Goal: Task Accomplishment & Management: Use online tool/utility

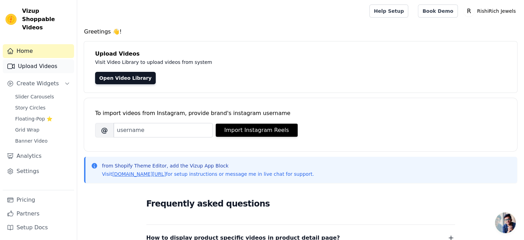
click at [50, 59] on link "Upload Videos" at bounding box center [38, 66] width 71 height 14
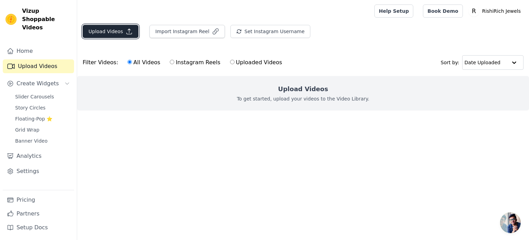
click at [100, 35] on button "Upload Videos" at bounding box center [111, 31] width 56 height 13
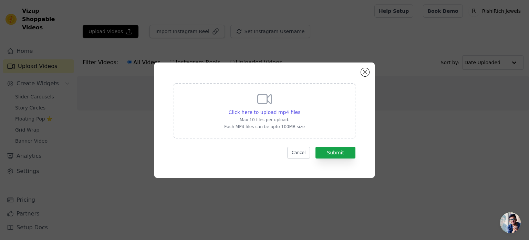
click at [259, 106] on icon at bounding box center [264, 99] width 17 height 17
click at [300, 108] on input "Click here to upload mp4 files Max 10 files per upload. Each MP4 files can be u…" at bounding box center [300, 108] width 0 height 0
type input "C:\fakepath\Get bollywood inspired dainty and elegant mangalsutra necklaces now…"
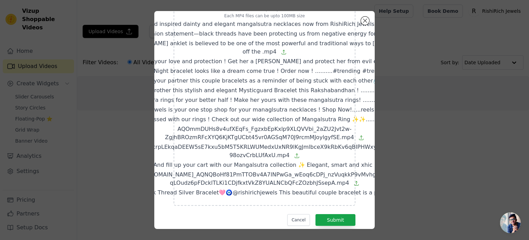
scroll to position [72, 0]
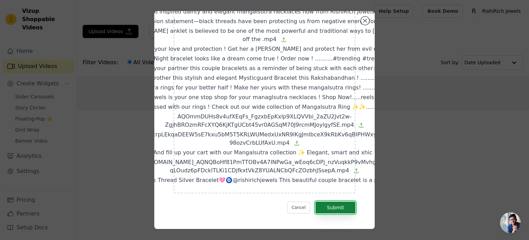
click at [329, 201] on button "Submit" at bounding box center [336, 207] width 40 height 12
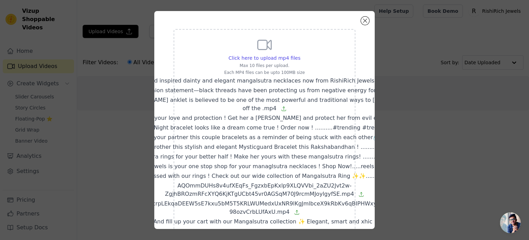
scroll to position [0, 0]
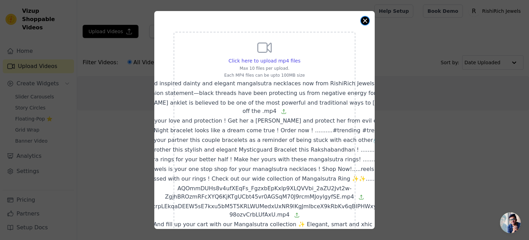
click at [366, 19] on button "Close modal" at bounding box center [365, 21] width 8 height 8
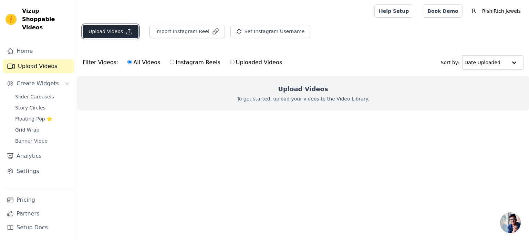
click at [110, 29] on button "Upload Videos" at bounding box center [111, 31] width 56 height 13
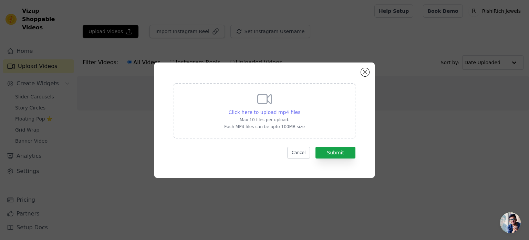
click at [263, 110] on span "Click here to upload mp4 files" at bounding box center [265, 112] width 72 height 6
click at [300, 109] on input "Click here to upload mp4 files Max 10 files per upload. Each MP4 files can be u…" at bounding box center [300, 108] width 0 height 0
type input "C:\fakepath\Get bollywood inspired dainty and elegant mangalsutra necklaces now…"
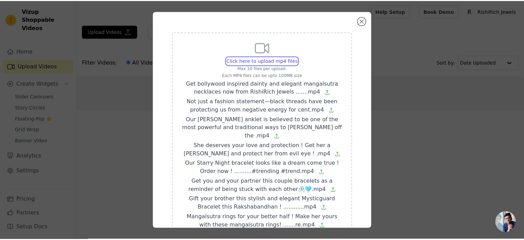
scroll to position [76, 0]
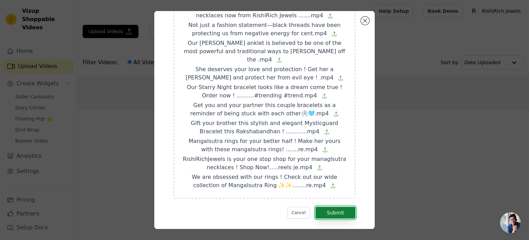
click at [325, 206] on button "Submit" at bounding box center [336, 212] width 40 height 12
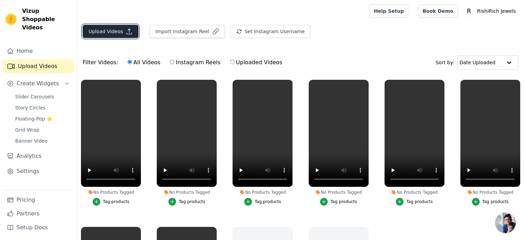
click at [105, 30] on button "Upload Videos" at bounding box center [111, 31] width 56 height 13
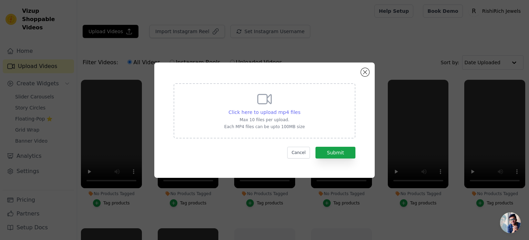
click at [247, 111] on span "Click here to upload mp4 files" at bounding box center [265, 112] width 72 height 6
click at [300, 109] on input "Click here to upload mp4 files Max 10 files per upload. Each MP4 files can be u…" at bounding box center [300, 108] width 0 height 0
type input "C:\fakepath\AQOmmDUHs8v4ufXEqFs_FgzxbEpKxlp9XLQVVbi_2aZU2Jvt2w-ZgjhBROzmRFcXYQ6…"
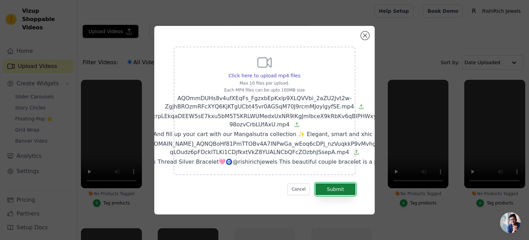
click at [325, 190] on button "Submit" at bounding box center [336, 189] width 40 height 12
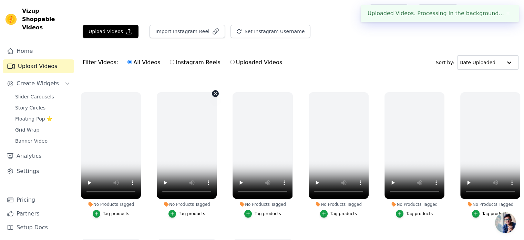
scroll to position [161, 0]
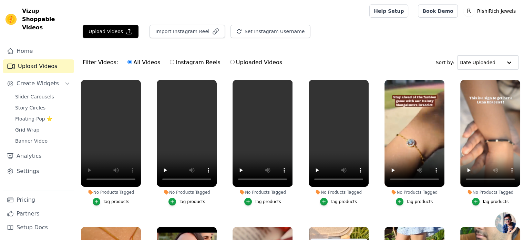
click at [409, 200] on div "Tag products" at bounding box center [419, 202] width 27 height 6
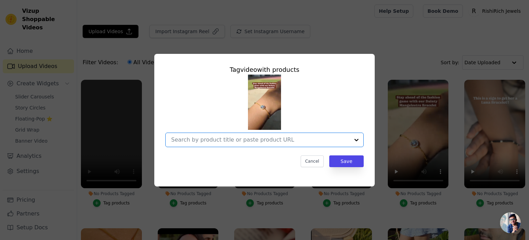
click at [225, 142] on input "No Products Tagged Tag video with products Option undefined, selected. Select i…" at bounding box center [260, 139] width 179 height 7
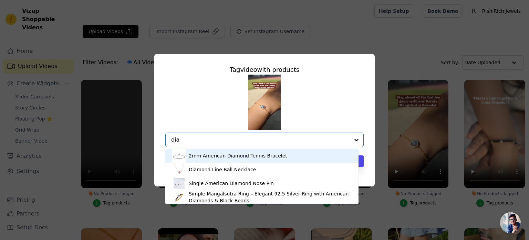
type input "dia"
click at [367, 73] on div "Tag video with products 2mm American Diamond Tennis Bracelet Diamond Line Ball …" at bounding box center [265, 115] width 210 height 113
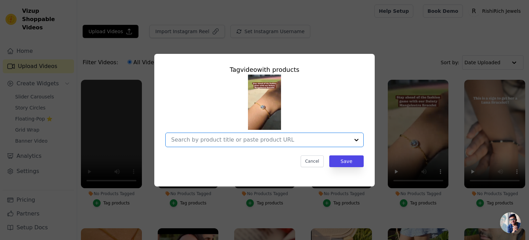
click at [223, 143] on input "No Products Tagged Tag video with products Option undefined, selected. Select i…" at bounding box center [260, 139] width 179 height 7
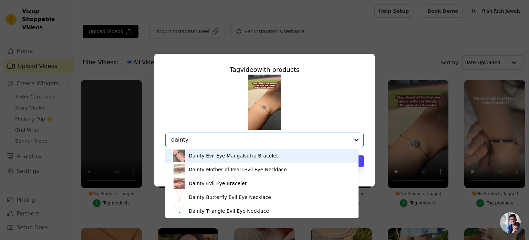
type input "dainty"
click at [415, 49] on div "Tag video with products Dainty Evil Eye Mangalsutra Bracelet Dainty Mother of P…" at bounding box center [264, 120] width 507 height 154
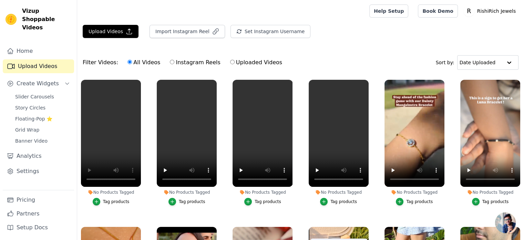
click at [489, 201] on div "Tag products" at bounding box center [496, 202] width 27 height 6
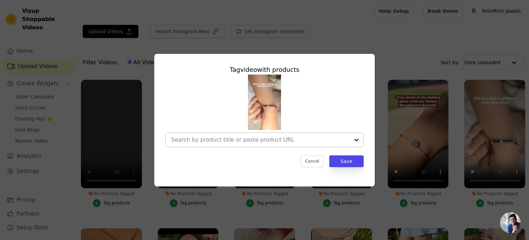
click at [269, 139] on input "No Products Tagged Tag video with products Cancel Save Tag products" at bounding box center [260, 139] width 179 height 7
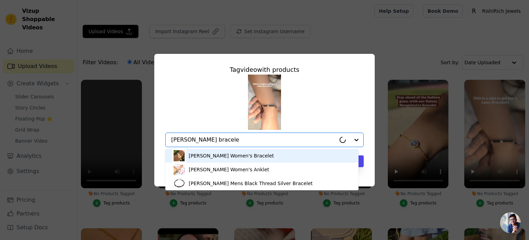
type input "luna bracelet"
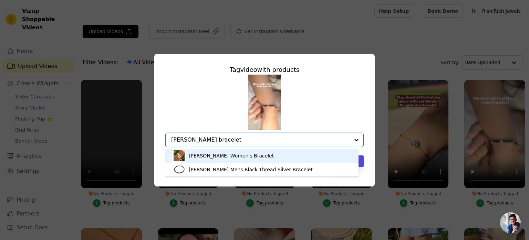
click at [262, 156] on div "[PERSON_NAME] Women's Bracelet" at bounding box center [262, 156] width 180 height 14
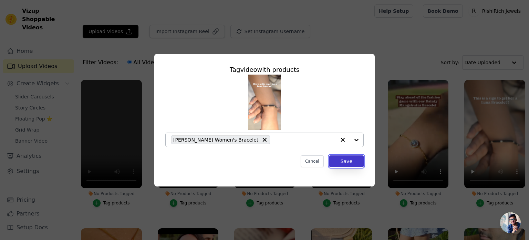
click at [349, 163] on button "Save" at bounding box center [346, 161] width 34 height 12
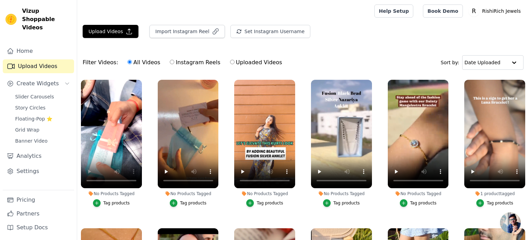
click at [348, 200] on div "Tag products" at bounding box center [347, 203] width 27 height 6
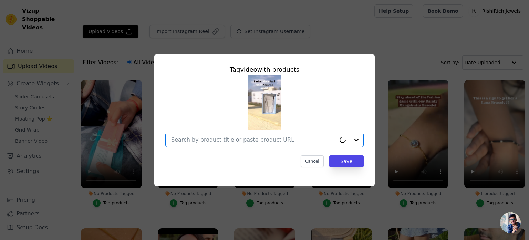
click at [199, 136] on input "No Products Tagged Tag video with products Option undefined, selected. Select i…" at bounding box center [253, 139] width 165 height 7
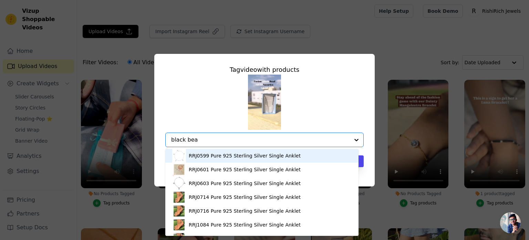
type input "black bead"
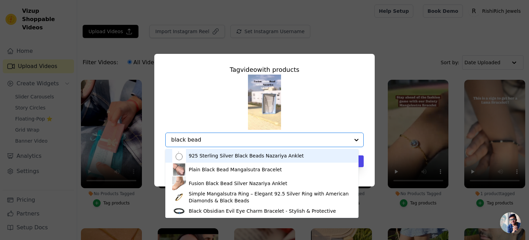
click at [232, 157] on div "925 Sterling Silver Black Beads Nazariya Anklet" at bounding box center [246, 155] width 115 height 7
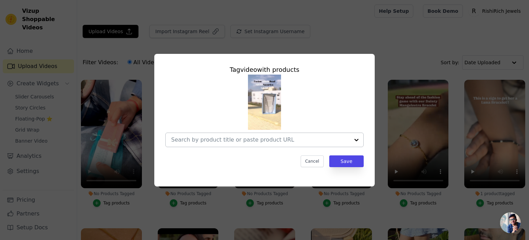
click at [243, 142] on input "No Products Tagged Tag video with products Cancel Save Tag products" at bounding box center [260, 139] width 179 height 7
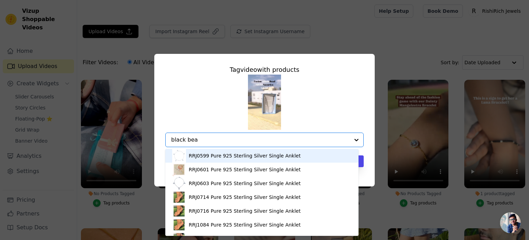
type input "black bead"
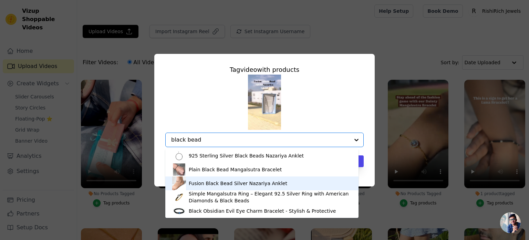
click at [230, 183] on div "Fusion Black Bead Silver Nazariya Anklet" at bounding box center [238, 183] width 99 height 7
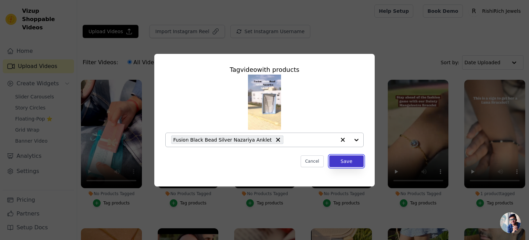
click at [347, 161] on button "Save" at bounding box center [346, 161] width 34 height 12
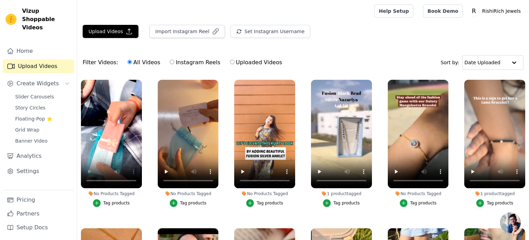
click at [258, 203] on div "Tag products" at bounding box center [270, 203] width 27 height 6
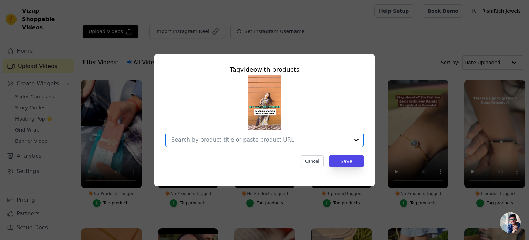
click at [232, 140] on input "No Products Tagged Tag video with products Option undefined, selected. Select i…" at bounding box center [260, 139] width 179 height 7
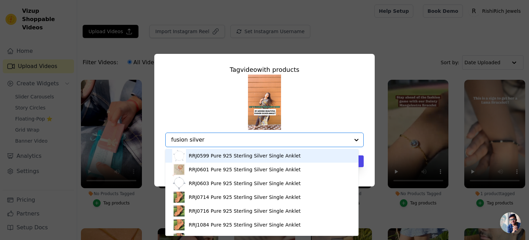
type input "fusion silver"
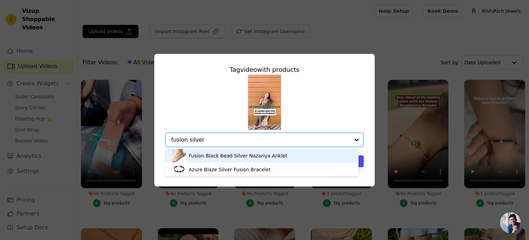
click at [229, 155] on div "Fusion Black Bead Silver Nazariya Anklet" at bounding box center [238, 155] width 99 height 7
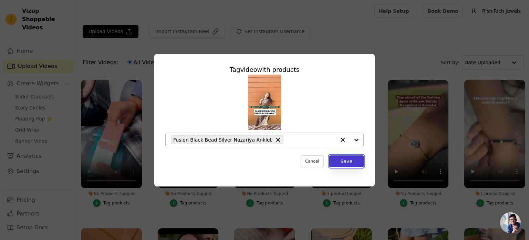
click at [360, 161] on button "Save" at bounding box center [346, 161] width 34 height 12
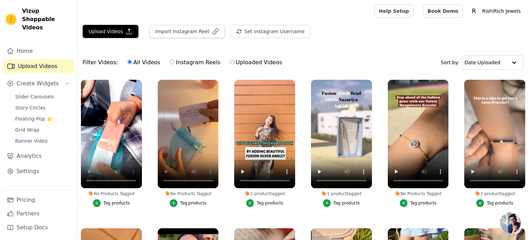
click at [186, 200] on div "Tag products" at bounding box center [193, 203] width 27 height 6
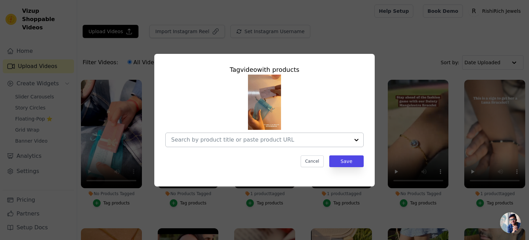
click at [201, 140] on input "No Products Tagged Tag video with products Cancel Save Tag products" at bounding box center [260, 139] width 179 height 7
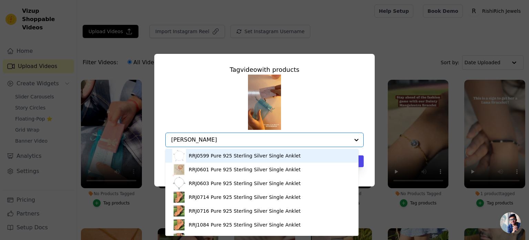
type input "luna"
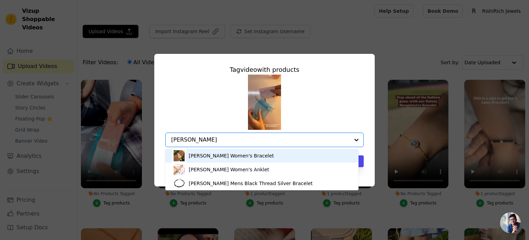
click at [225, 157] on div "[PERSON_NAME] Women's Bracelet" at bounding box center [231, 155] width 85 height 7
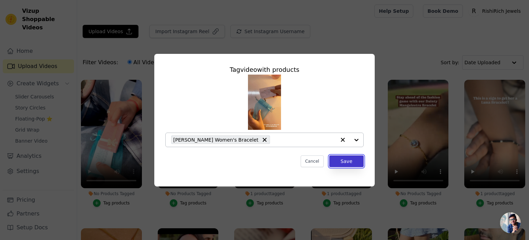
click at [353, 161] on button "Save" at bounding box center [346, 161] width 34 height 12
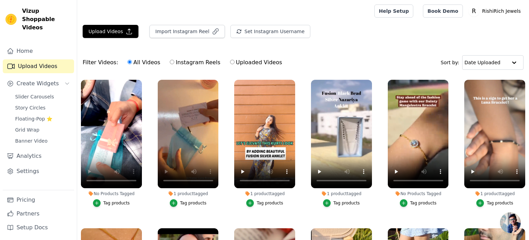
click at [106, 203] on div "Tag products" at bounding box center [116, 203] width 27 height 6
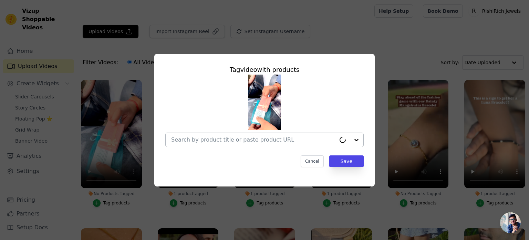
click at [199, 142] on input "No Products Tagged Tag video with products Cancel Save Tag products" at bounding box center [253, 139] width 165 height 7
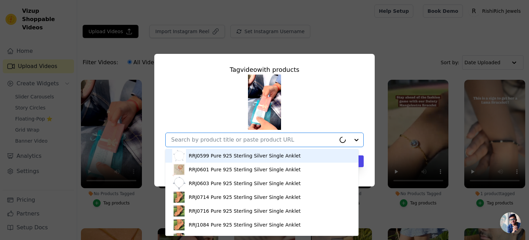
paste input "Aamani Men's Bracelet"
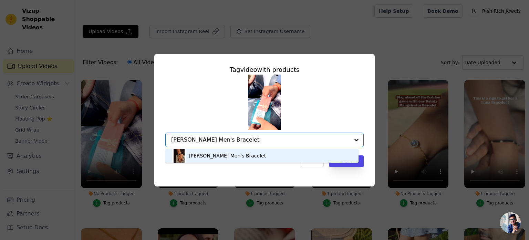
drag, startPoint x: 193, startPoint y: 139, endPoint x: 266, endPoint y: 140, distance: 73.1
click at [268, 140] on input "Aamani Men's Bracelet" at bounding box center [260, 139] width 179 height 7
type input "Aamani"
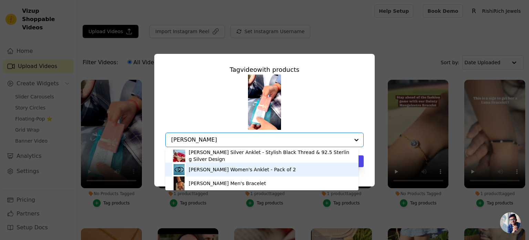
click at [267, 171] on div "[PERSON_NAME] Women's Anklet - Pack of 2" at bounding box center [262, 169] width 180 height 14
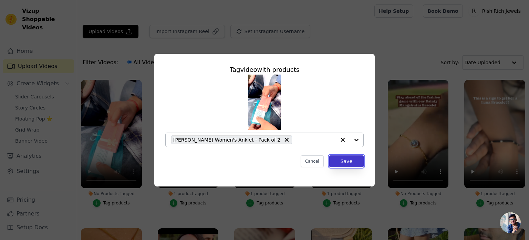
click at [354, 161] on button "Save" at bounding box center [346, 161] width 34 height 12
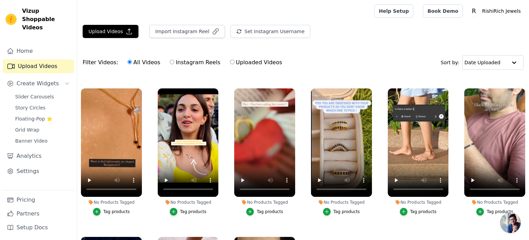
scroll to position [161, 0]
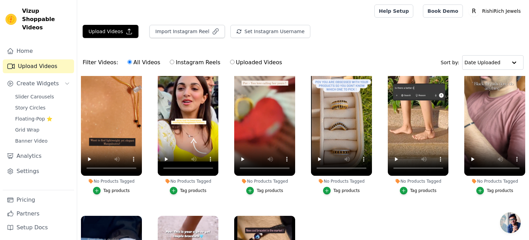
click at [116, 187] on div "Tag products" at bounding box center [116, 190] width 27 height 6
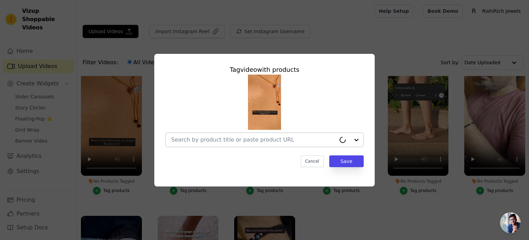
click at [192, 140] on input "No Products Tagged Tag video with products Cancel Save Tag products" at bounding box center [253, 139] width 165 height 7
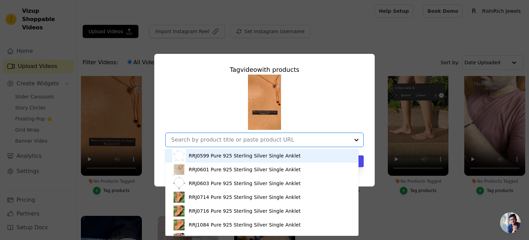
paste input "Twilight Silver Neck Mangalsutra"
type input "Twilight Silver Neck Mangalsutra"
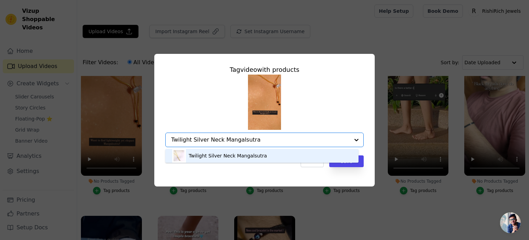
click at [207, 153] on div "Twilight Silver Neck Mangalsutra" at bounding box center [228, 155] width 78 height 7
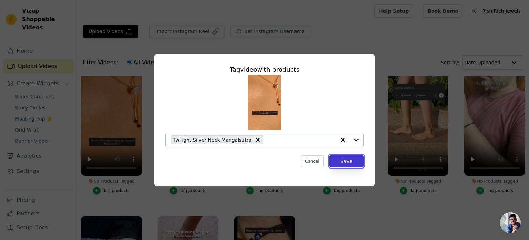
click at [342, 158] on button "Save" at bounding box center [346, 161] width 34 height 12
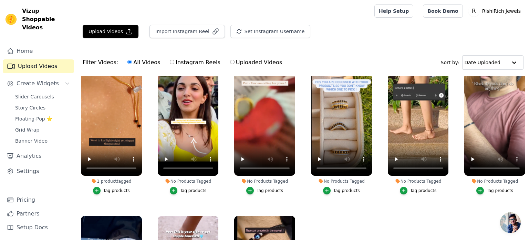
click at [186, 189] on div "Tag products" at bounding box center [193, 190] width 27 height 6
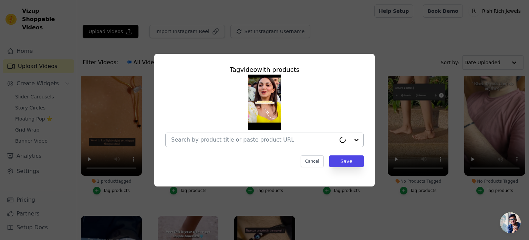
click at [240, 141] on input "No Products Tagged Tag video with products Cancel Save Tag products" at bounding box center [253, 139] width 165 height 7
paste input "Serene Sparkle Silver Neck Mangalsutra"
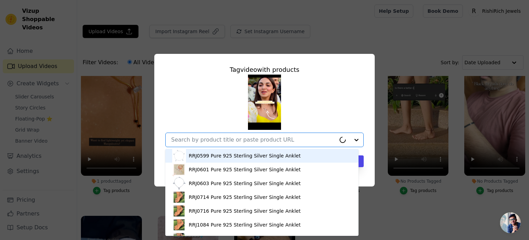
type input "Serene Sparkle Silver Neck Mangalsutra"
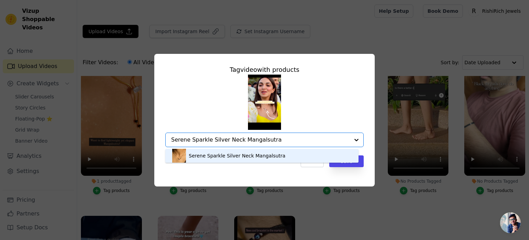
click at [233, 156] on div "Serene Sparkle Silver Neck Mangalsutra" at bounding box center [237, 155] width 97 height 7
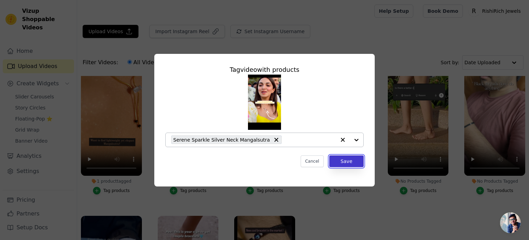
click at [347, 162] on button "Save" at bounding box center [346, 161] width 34 height 12
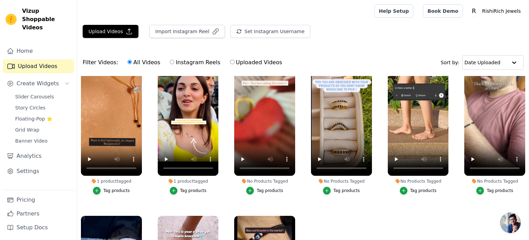
click at [255, 189] on button "Tag products" at bounding box center [264, 190] width 37 height 8
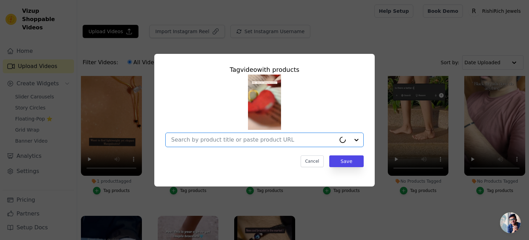
click at [252, 141] on input "No Products Tagged Tag video with products Option undefined, selected. Select i…" at bounding box center [253, 139] width 165 height 7
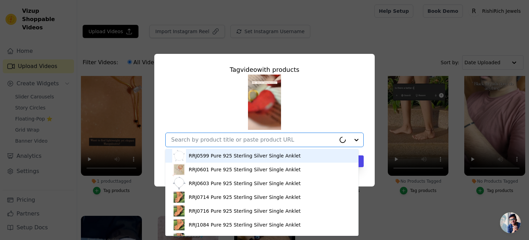
paste input "V Shape Mangalsutra Ring"
type input "V Shape Mangalsutra Ring"
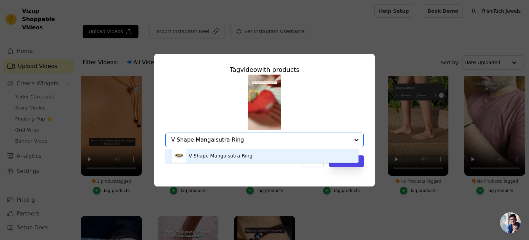
click at [229, 154] on div "V Shape Mangalsutra Ring" at bounding box center [221, 155] width 64 height 7
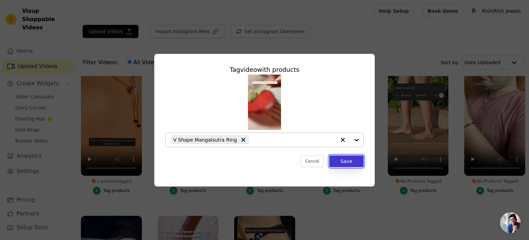
click at [347, 159] on button "Save" at bounding box center [346, 161] width 34 height 12
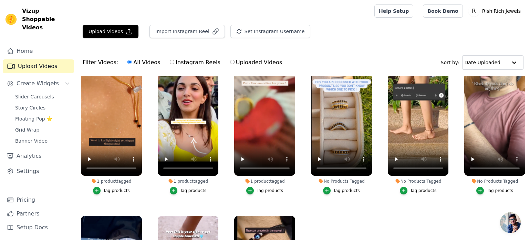
click at [339, 189] on div "Tag products" at bounding box center [347, 190] width 27 height 6
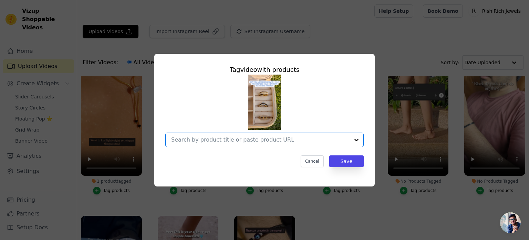
click at [267, 140] on input "No Products Tagged Tag video with products Option undefined, selected. Select i…" at bounding box center [260, 139] width 179 height 7
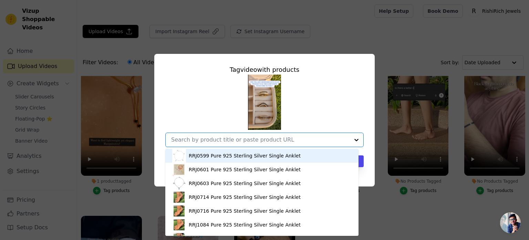
paste input "https://rishirichjewels.com/products/single-band-mangalsutra-ring?variant=44139…"
type input "https://rishirichjewels.com/products/single-band-mangalsutra-ring?variant=44139…"
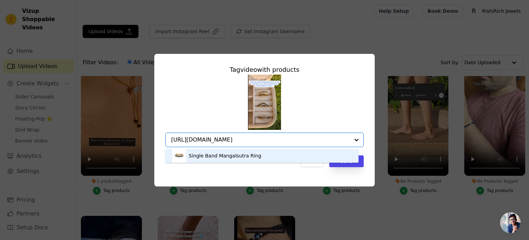
click at [279, 155] on div "Single Band Mangalsutra Ring" at bounding box center [262, 156] width 180 height 14
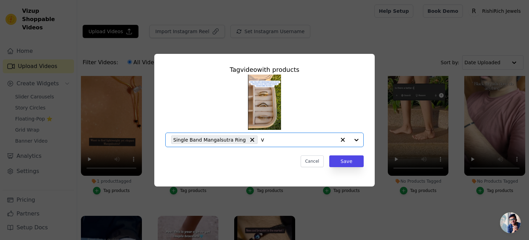
type input "v"
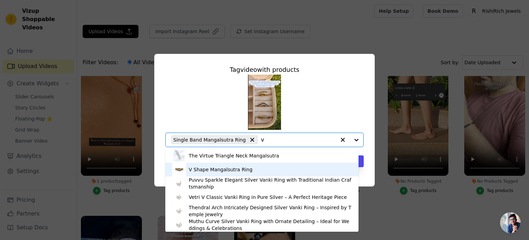
click at [237, 173] on div "V Shape Mangalsutra Ring" at bounding box center [262, 169] width 180 height 14
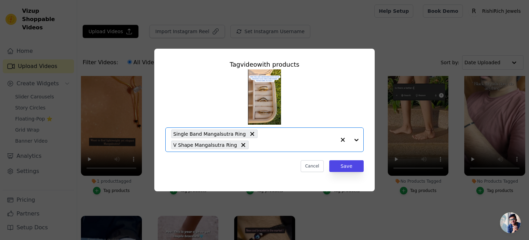
click at [258, 144] on input "No Products Tagged Tag video with products Option Single Band Mangalsutra Ring,…" at bounding box center [294, 144] width 84 height 7
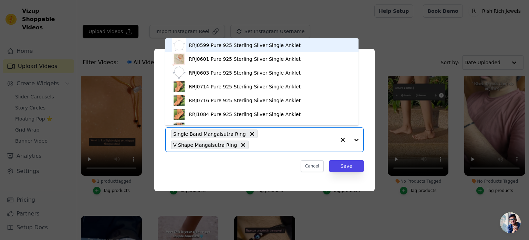
paste input "Mangalsutra Ring"
type input "Mangalsutra Ring"
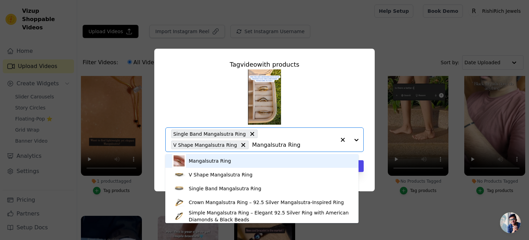
click at [212, 158] on div "Mangalsutra Ring" at bounding box center [210, 160] width 42 height 7
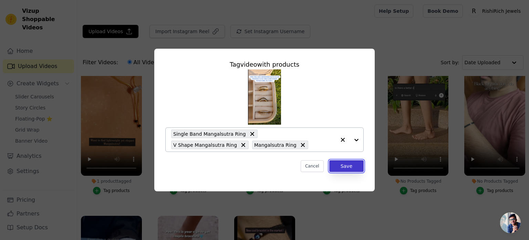
click at [352, 166] on button "Save" at bounding box center [346, 166] width 34 height 12
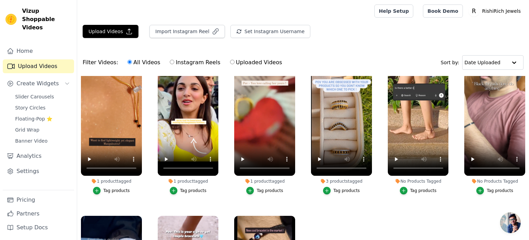
click at [411, 187] on div "Tag products" at bounding box center [423, 190] width 27 height 6
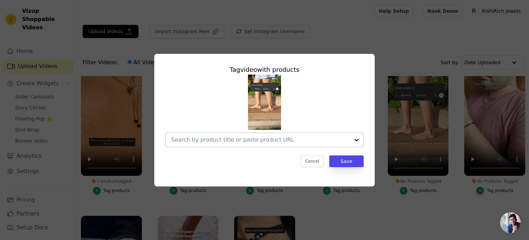
click at [272, 143] on div at bounding box center [260, 140] width 179 height 14
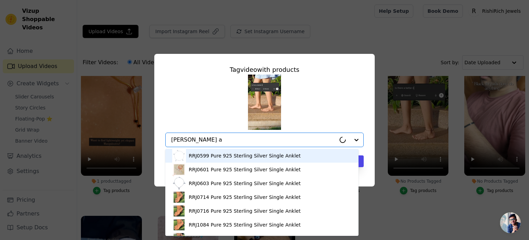
type input "luna an"
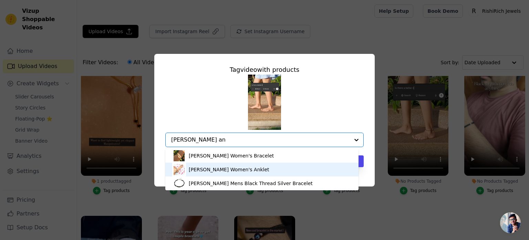
click at [225, 171] on div "[PERSON_NAME] Women's Anklet" at bounding box center [229, 169] width 81 height 7
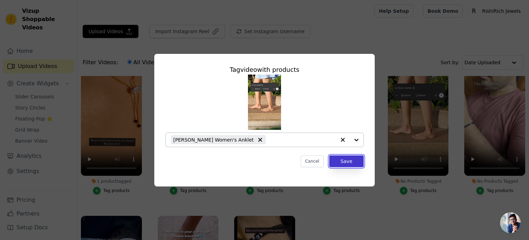
click at [339, 161] on button "Save" at bounding box center [346, 161] width 34 height 12
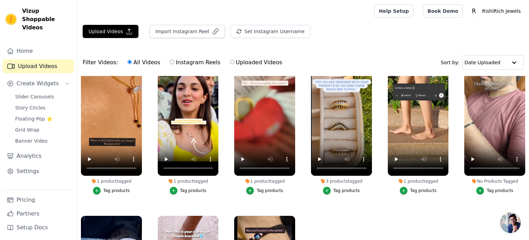
click at [489, 189] on div "Tag products" at bounding box center [500, 190] width 27 height 6
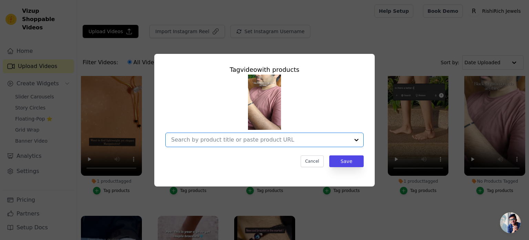
click at [245, 141] on input "No Products Tagged Tag video with products Option undefined, selected. Select i…" at bounding box center [260, 139] width 179 height 7
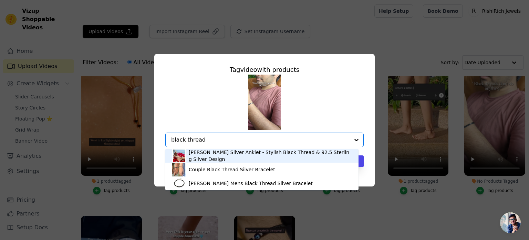
drag, startPoint x: 211, startPoint y: 142, endPoint x: 169, endPoint y: 143, distance: 42.1
click at [169, 143] on div "Aamani Black Silver Anklet - Stylish Black Thread & 92.5 Sterling Silver Design…" at bounding box center [264, 139] width 199 height 14
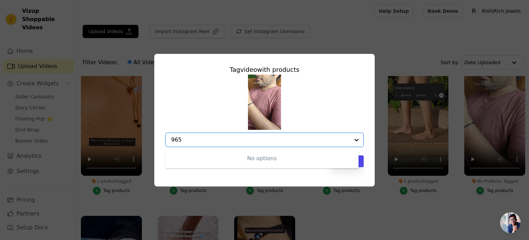
drag, startPoint x: 180, startPoint y: 141, endPoint x: 174, endPoint y: 142, distance: 5.9
click at [174, 142] on input "965" at bounding box center [260, 139] width 179 height 7
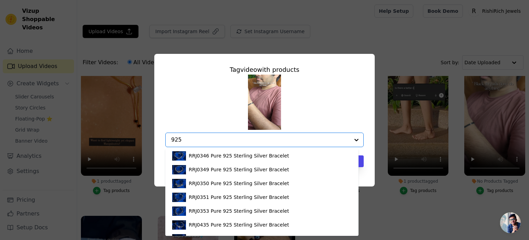
scroll to position [367, 0]
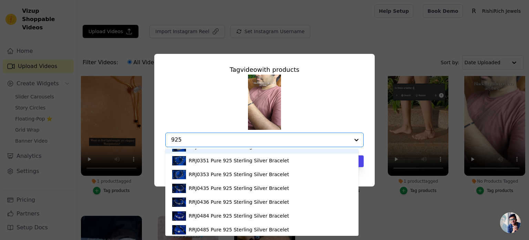
type input "925"
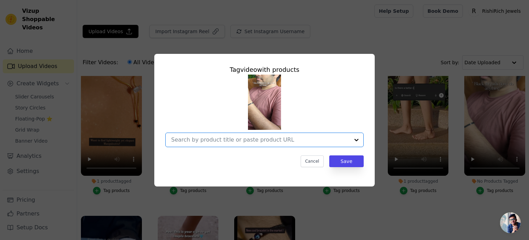
click at [250, 142] on input "No Products Tagged Tag video with products Option undefined, selected. Select i…" at bounding box center [260, 139] width 179 height 7
paste input "[PERSON_NAME] Mens Black Thread Silver Bracelet"
type input "[PERSON_NAME] Mens Black Thread Silver Bracelet"
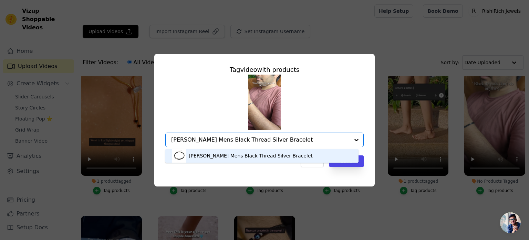
click at [232, 160] on div "[PERSON_NAME] Mens Black Thread Silver Bracelet" at bounding box center [262, 156] width 180 height 14
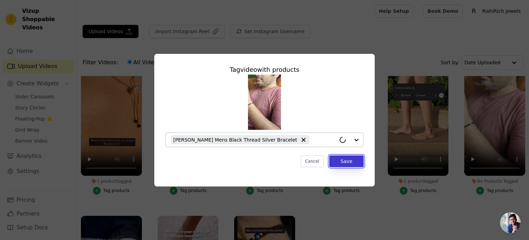
click at [354, 157] on button "Save" at bounding box center [346, 161] width 34 height 12
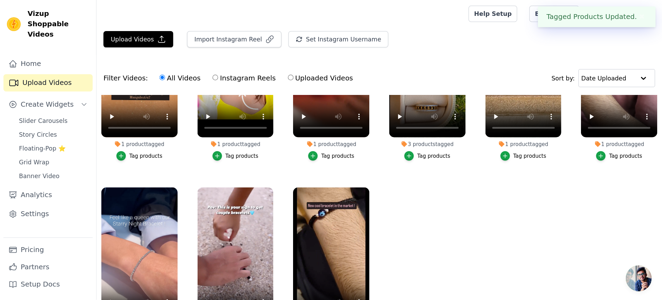
scroll to position [227, 0]
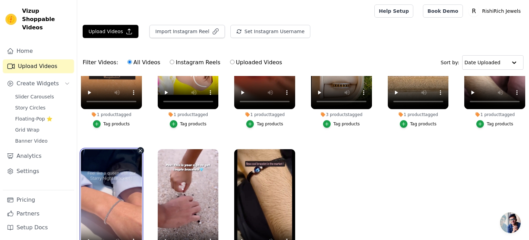
click at [102, 202] on video at bounding box center [111, 203] width 61 height 108
click at [43, 59] on link "Upload Videos" at bounding box center [38, 66] width 71 height 14
click at [32, 93] on span "Slider Carousels" at bounding box center [34, 96] width 39 height 7
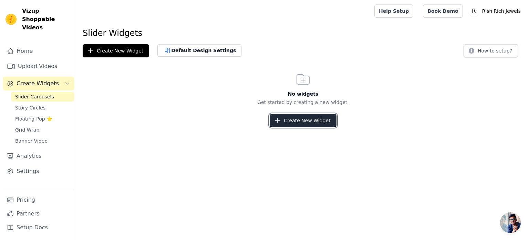
click at [281, 119] on icon "button" at bounding box center [277, 120] width 7 height 7
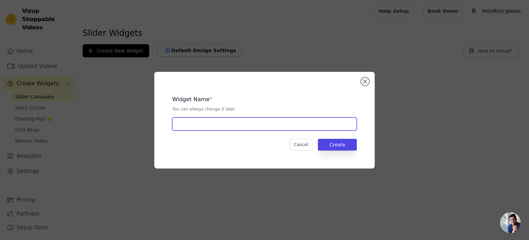
click at [274, 126] on input "text" at bounding box center [264, 123] width 185 height 13
type input "Slider"
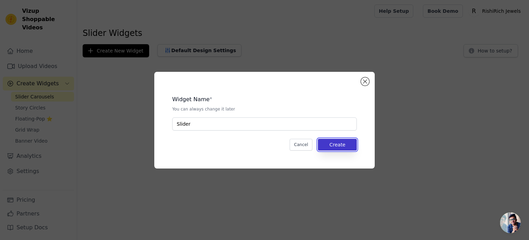
click at [339, 144] on button "Create" at bounding box center [337, 145] width 39 height 12
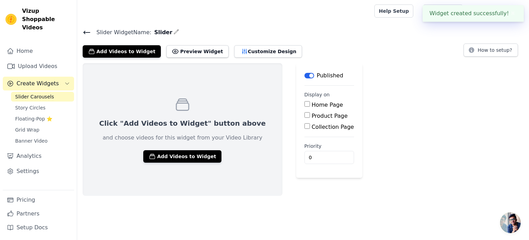
click at [305, 103] on div "Home Page" at bounding box center [330, 105] width 50 height 8
click at [305, 103] on input "Home Page" at bounding box center [308, 104] width 6 height 6
checkbox input "true"
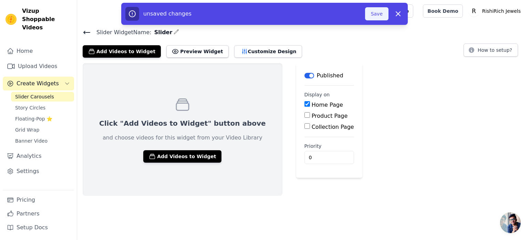
click at [376, 13] on button "Save" at bounding box center [376, 13] width 23 height 13
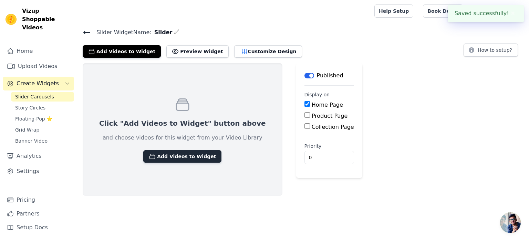
click at [162, 156] on button "Add Videos to Widget" at bounding box center [182, 156] width 78 height 12
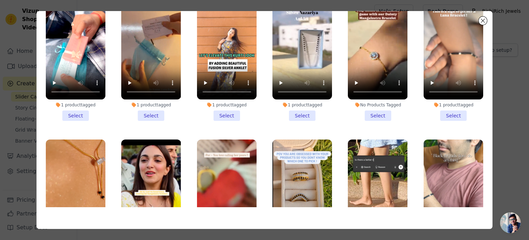
click at [78, 113] on li "1 product tagged Select" at bounding box center [76, 57] width 60 height 128
click at [0, 0] on input "1 product tagged Select" at bounding box center [0, 0] width 0 height 0
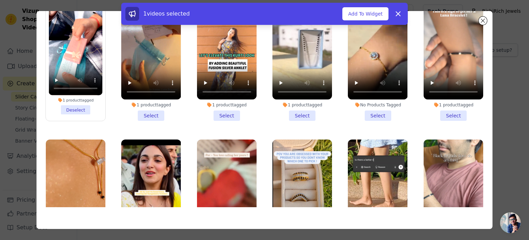
click at [142, 112] on li "1 product tagged Select" at bounding box center [151, 57] width 60 height 128
click at [0, 0] on input "1 product tagged Select" at bounding box center [0, 0] width 0 height 0
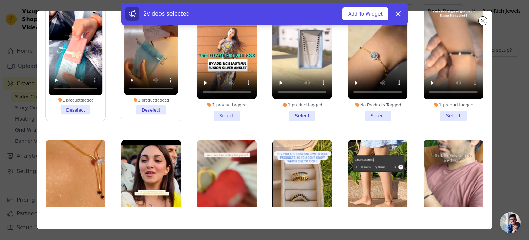
click at [219, 113] on li "1 product tagged Select" at bounding box center [227, 57] width 60 height 128
click at [0, 0] on input "1 product tagged Select" at bounding box center [0, 0] width 0 height 0
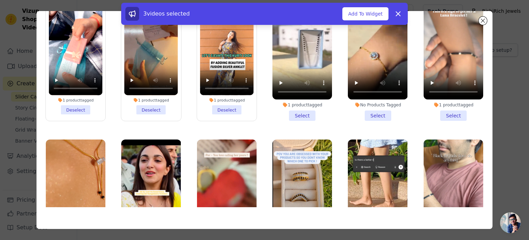
click at [300, 116] on li "1 product tagged Select" at bounding box center [303, 57] width 60 height 128
click at [0, 0] on input "1 product tagged Select" at bounding box center [0, 0] width 0 height 0
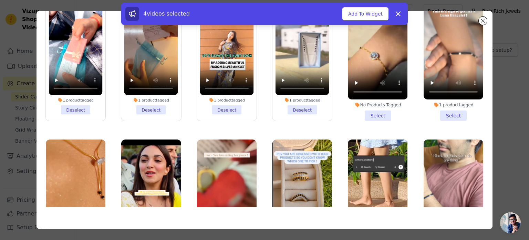
click at [457, 110] on li "1 product tagged Select" at bounding box center [454, 57] width 60 height 128
click at [0, 0] on input "1 product tagged Select" at bounding box center [0, 0] width 0 height 0
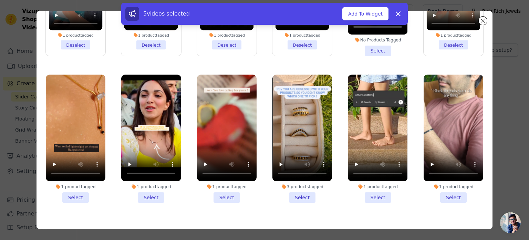
scroll to position [115, 0]
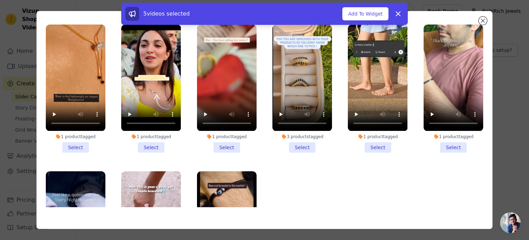
click at [446, 140] on li "1 product tagged Select" at bounding box center [454, 88] width 60 height 128
click at [0, 0] on input "1 product tagged Select" at bounding box center [0, 0] width 0 height 0
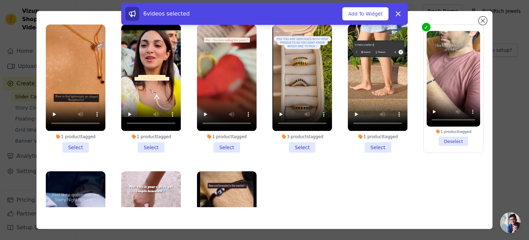
click at [375, 140] on li "1 product tagged Select" at bounding box center [378, 88] width 60 height 128
click at [0, 0] on input "1 product tagged Select" at bounding box center [0, 0] width 0 height 0
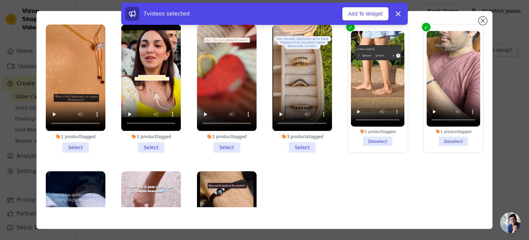
click at [294, 145] on li "3 products tagged Select" at bounding box center [303, 88] width 60 height 128
click at [0, 0] on input "3 products tagged Select" at bounding box center [0, 0] width 0 height 0
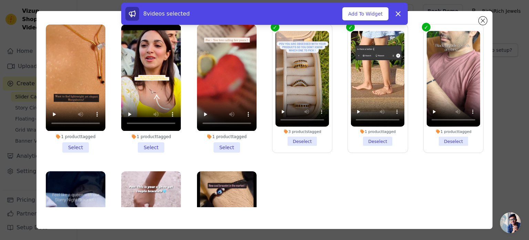
click at [214, 143] on li "1 product tagged Select" at bounding box center [227, 88] width 60 height 128
click at [0, 0] on input "1 product tagged Select" at bounding box center [0, 0] width 0 height 0
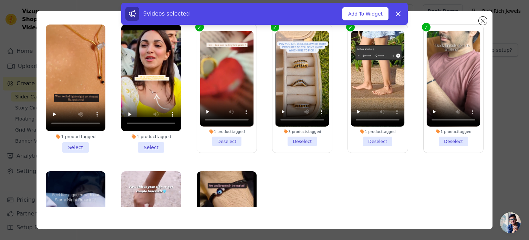
click at [147, 139] on li "1 product tagged Select" at bounding box center [151, 88] width 60 height 128
click at [0, 0] on input "1 product tagged Select" at bounding box center [0, 0] width 0 height 0
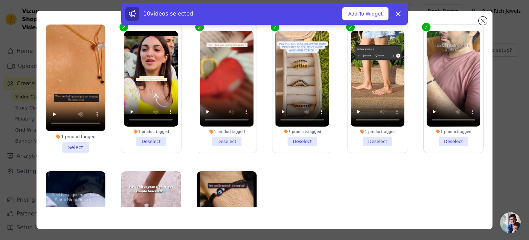
click at [68, 136] on li "1 product tagged Select" at bounding box center [76, 88] width 60 height 128
click at [0, 0] on input "1 product tagged Select" at bounding box center [0, 0] width 0 height 0
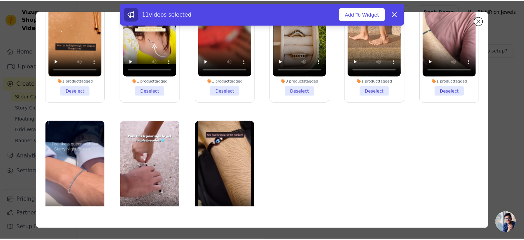
scroll to position [207, 0]
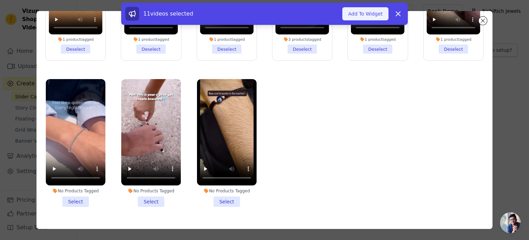
click at [373, 16] on button "Add To Widget" at bounding box center [366, 13] width 46 height 13
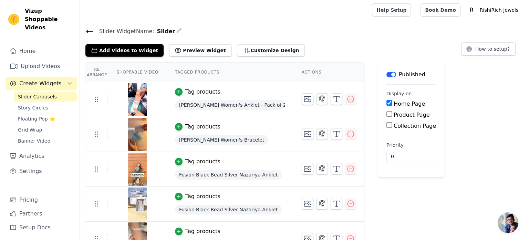
scroll to position [0, 0]
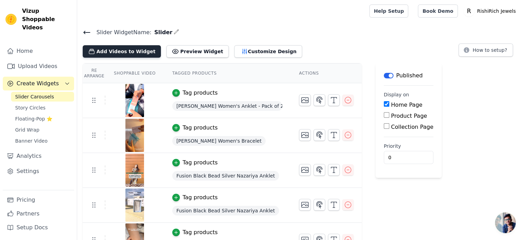
click at [117, 50] on button "Add Videos to Widget" at bounding box center [122, 51] width 78 height 12
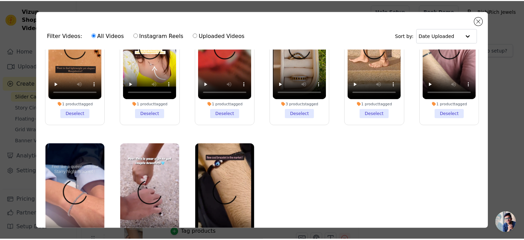
scroll to position [217, 0]
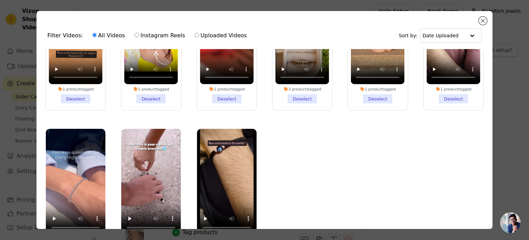
click at [220, 227] on li "No Products Tagged Select" at bounding box center [227, 193] width 60 height 128
click at [0, 0] on input "No Products Tagged Select" at bounding box center [0, 0] width 0 height 0
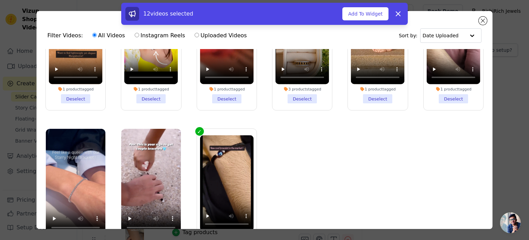
click at [183, 196] on ul "1 product tagged Deselect 1 product tagged Deselect 1 product tagged Deselect 1…" at bounding box center [265, 157] width 446 height 217
click at [168, 228] on li "No Products Tagged Select" at bounding box center [151, 193] width 60 height 128
click at [0, 0] on input "No Products Tagged Select" at bounding box center [0, 0] width 0 height 0
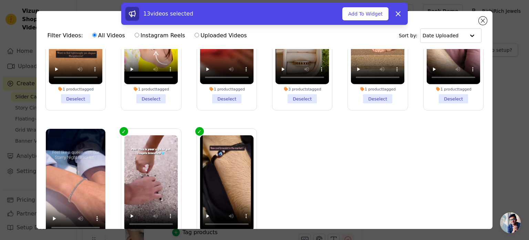
click at [88, 227] on li "No Products Tagged Select" at bounding box center [76, 193] width 60 height 128
click at [0, 0] on input "No Products Tagged Select" at bounding box center [0, 0] width 0 height 0
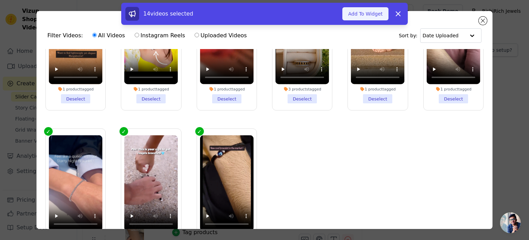
click at [367, 18] on button "Add To Widget" at bounding box center [366, 13] width 46 height 13
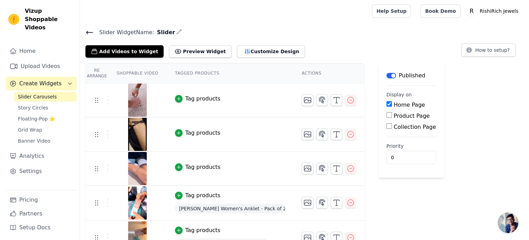
scroll to position [0, 0]
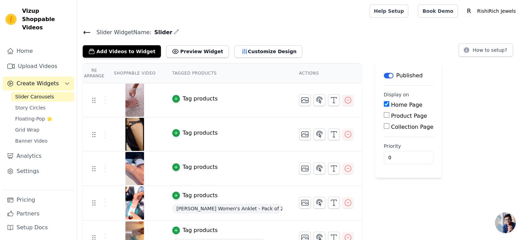
click at [133, 131] on img at bounding box center [134, 134] width 19 height 33
click at [183, 168] on div "Tag products" at bounding box center [200, 167] width 35 height 8
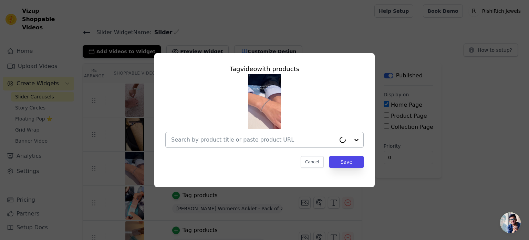
click at [197, 138] on input "text" at bounding box center [253, 139] width 165 height 8
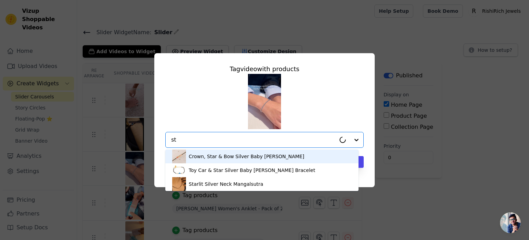
type input "s"
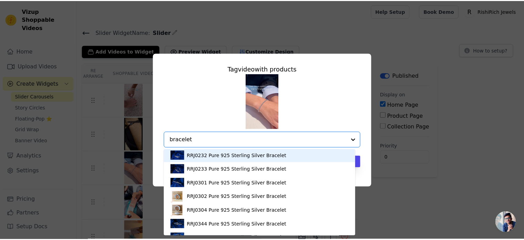
scroll to position [138, 0]
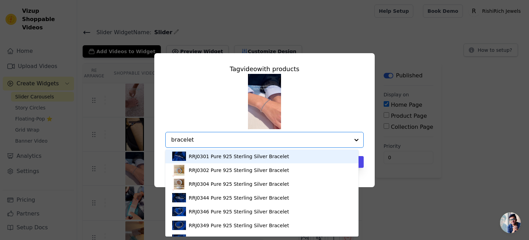
type input "bracelet"
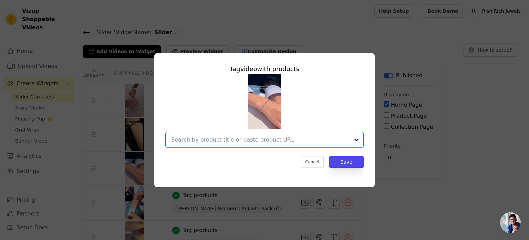
click at [224, 139] on input "text" at bounding box center [260, 139] width 179 height 8
paste input "2mm American Diamond Tennis Bracelet"
type input "2mm American Diamond Tennis Bracelet"
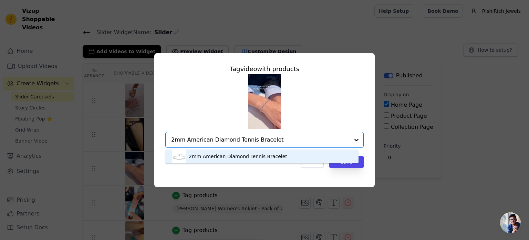
click at [222, 159] on div "2mm American Diamond Tennis Bracelet" at bounding box center [238, 156] width 99 height 7
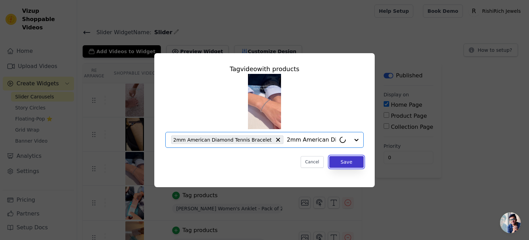
click at [342, 161] on button "Save" at bounding box center [346, 162] width 34 height 12
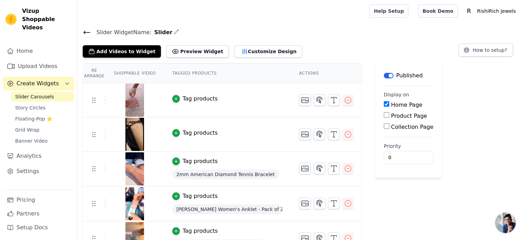
click at [188, 135] on div "Tag products" at bounding box center [200, 133] width 35 height 8
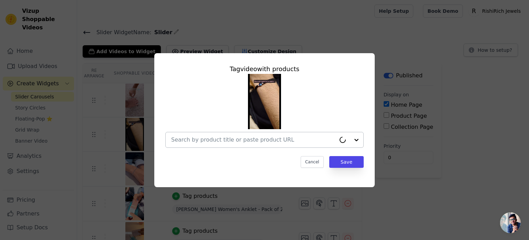
click at [186, 141] on input "text" at bounding box center [253, 139] width 165 height 8
paste input "Mysticguard Bracelet"
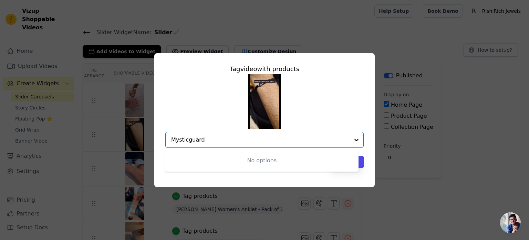
type input "Mysticguard"
click at [244, 137] on input "Mysticguard" at bounding box center [260, 139] width 179 height 8
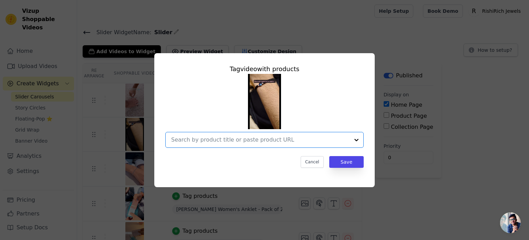
paste input "MystiGuard Unisex Bracelet"
type input "MystiGuard Unisex Bracelet"
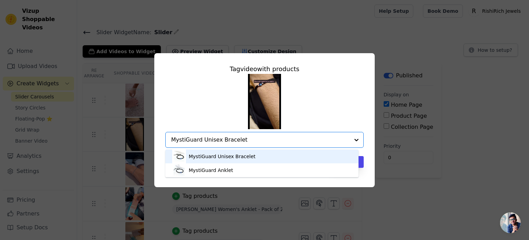
click at [235, 156] on div "MystiGuard Unisex Bracelet" at bounding box center [222, 156] width 67 height 7
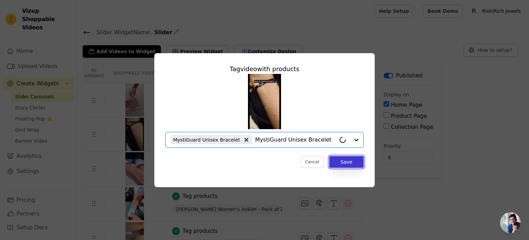
click at [342, 159] on button "Save" at bounding box center [346, 162] width 34 height 12
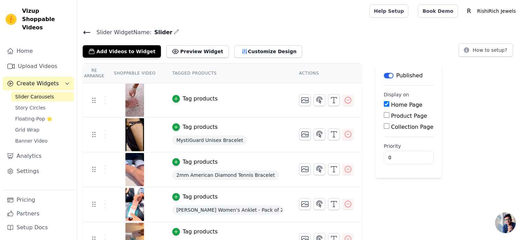
click at [190, 96] on div "Tag products" at bounding box center [200, 98] width 35 height 8
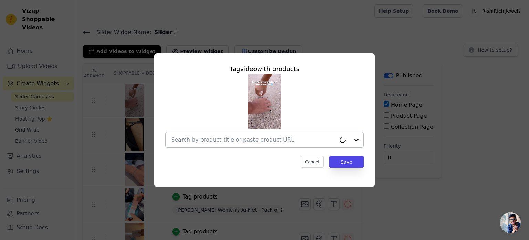
click at [199, 135] on input "text" at bounding box center [253, 139] width 165 height 8
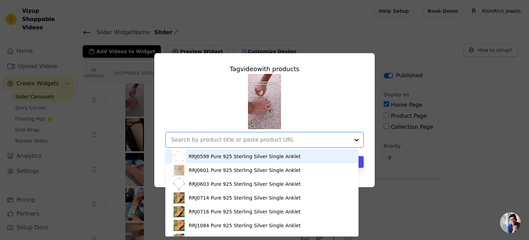
paste input "Couple Black Thread Silver Bracelet"
type input "Couple Black Thread Silver Bracelet"
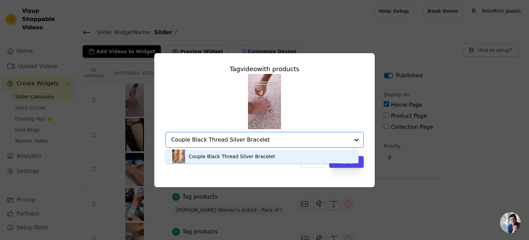
click at [311, 154] on div "Couple Black Thread Silver Bracelet" at bounding box center [262, 156] width 180 height 14
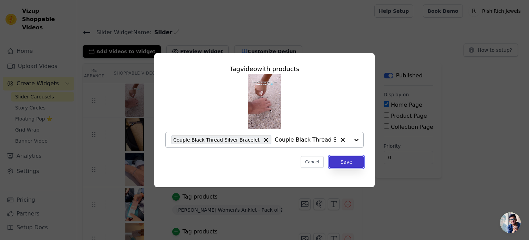
click at [347, 166] on button "Save" at bounding box center [346, 162] width 34 height 12
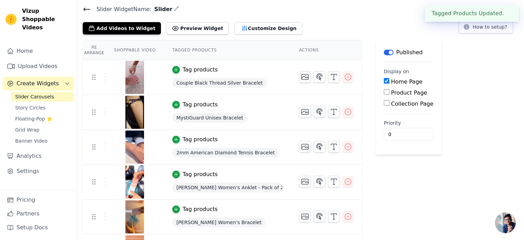
scroll to position [0, 0]
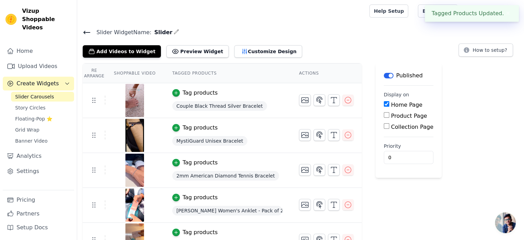
click at [506, 13] on button "✖" at bounding box center [508, 13] width 8 height 8
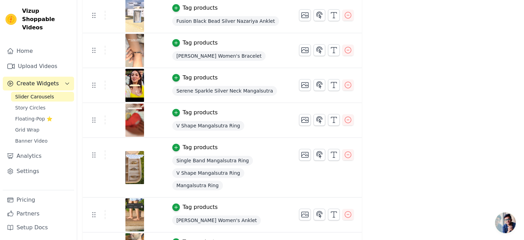
scroll to position [354, 0]
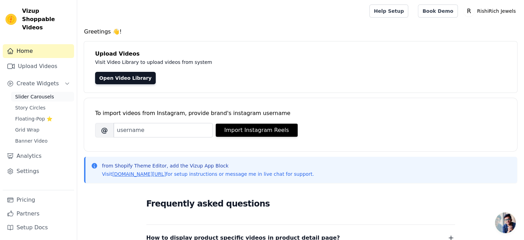
click at [31, 93] on span "Slider Carousels" at bounding box center [34, 96] width 39 height 7
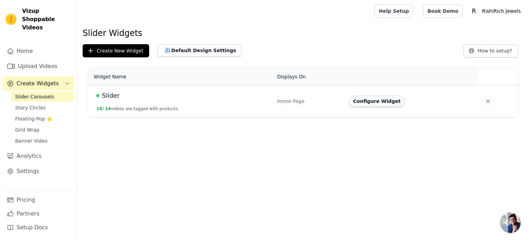
click at [378, 101] on button "Configure Widget" at bounding box center [377, 100] width 56 height 11
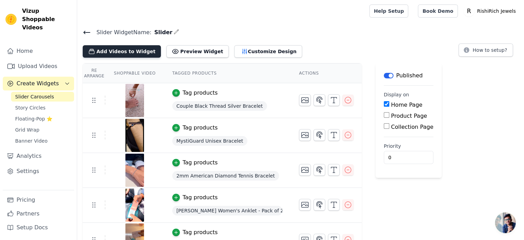
click at [118, 53] on button "Add Videos to Widget" at bounding box center [122, 51] width 78 height 12
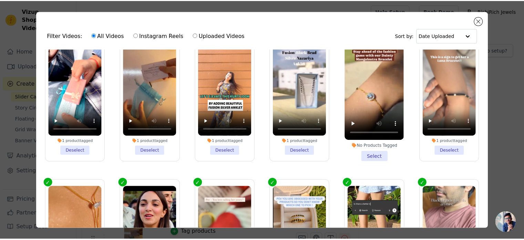
scroll to position [10, 0]
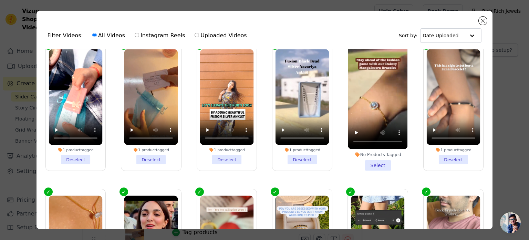
click at [378, 162] on li "No Products Tagged Select" at bounding box center [378, 107] width 60 height 128
click at [0, 0] on input "No Products Tagged Select" at bounding box center [0, 0] width 0 height 0
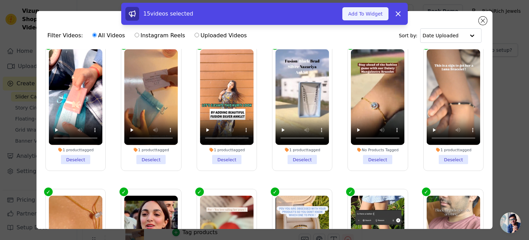
click at [368, 16] on button "Add To Widget" at bounding box center [366, 13] width 46 height 13
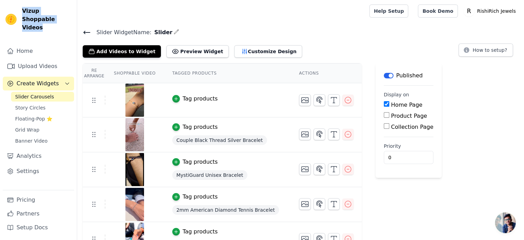
copy span "Vizup Shoppable Videos"
drag, startPoint x: 22, startPoint y: 11, endPoint x: 41, endPoint y: 17, distance: 20.1
click at [41, 17] on span "Vizup Shoppable Videos" at bounding box center [46, 19] width 49 height 25
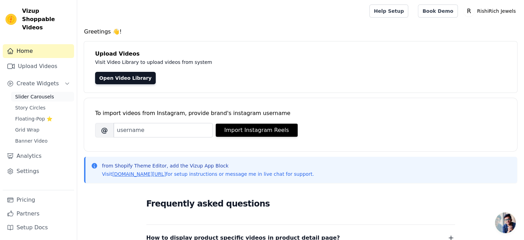
click at [25, 93] on span "Slider Carousels" at bounding box center [34, 96] width 39 height 7
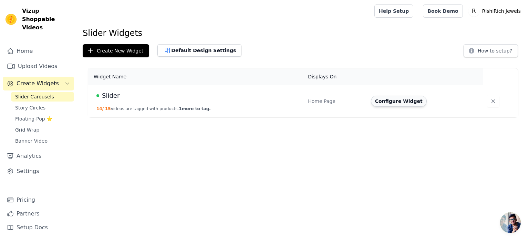
click at [395, 102] on button "Configure Widget" at bounding box center [399, 100] width 56 height 11
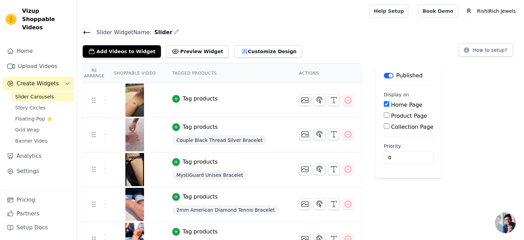
click at [196, 99] on div "Tag products" at bounding box center [200, 98] width 35 height 8
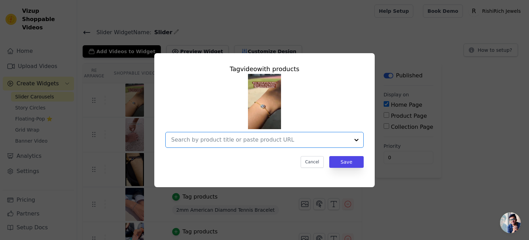
click at [215, 138] on input "text" at bounding box center [260, 139] width 179 height 8
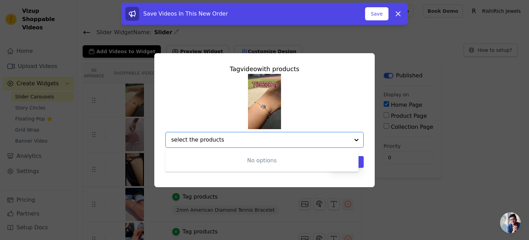
click at [172, 140] on input "select the products" at bounding box center [260, 139] width 179 height 8
click at [174, 140] on input "select the products" at bounding box center [260, 139] width 179 height 8
type input "select the products"
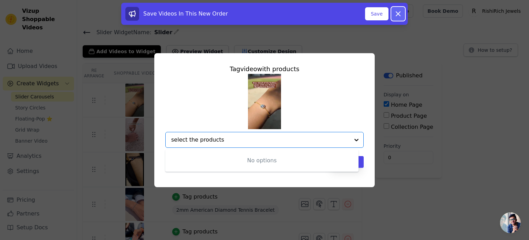
click at [402, 13] on icon at bounding box center [398, 14] width 8 height 8
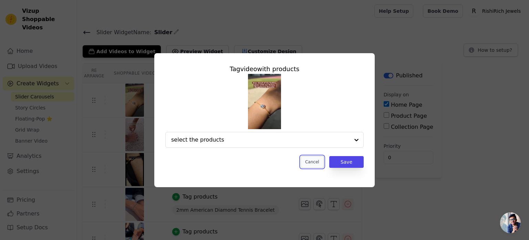
click at [316, 163] on button "Cancel" at bounding box center [312, 162] width 23 height 12
